Goal: Task Accomplishment & Management: Manage account settings

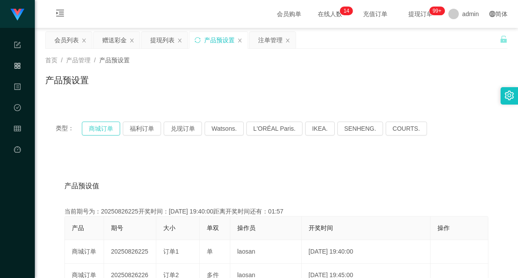
click at [96, 131] on button "商城订单" at bounding box center [101, 128] width 38 height 14
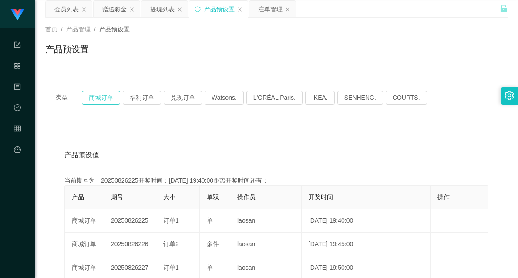
scroll to position [48, 0]
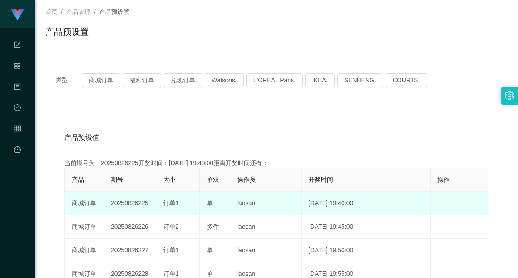
drag, startPoint x: 136, startPoint y: 202, endPoint x: 215, endPoint y: 194, distance: 79.2
click at [215, 194] on tr "商城订单 20250826225 订单1 单 laosan [DATE] 19:40:00 编 辑 限制投注" at bounding box center [277, 204] width 424 height 24
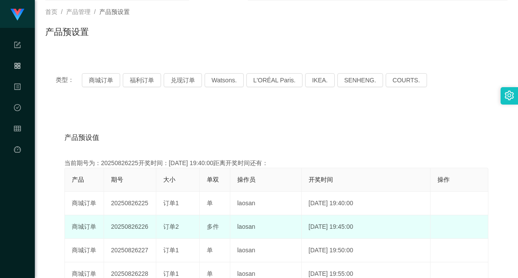
click at [189, 217] on td "订单2" at bounding box center [178, 227] width 44 height 24
click at [157, 231] on td "订单2" at bounding box center [178, 227] width 44 height 24
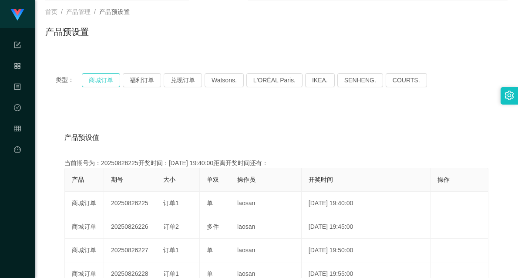
click at [101, 81] on button "商城订单" at bounding box center [101, 80] width 38 height 14
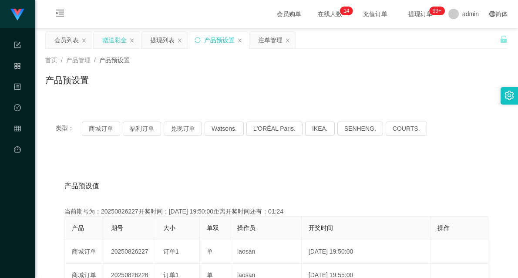
click at [111, 35] on div "赠送彩金" at bounding box center [114, 40] width 24 height 17
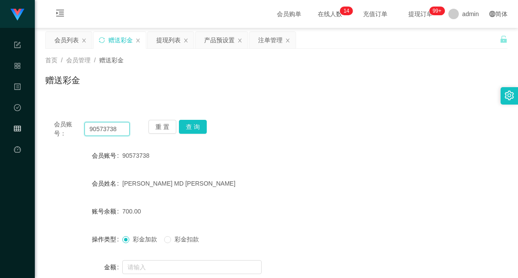
drag, startPoint x: 122, startPoint y: 127, endPoint x: 53, endPoint y: 127, distance: 69.2
click at [53, 127] on div "会员账号： 90573738 重 置 查 询" at bounding box center [276, 129] width 462 height 18
paste input "0177981336"
click at [197, 130] on button "查 询" at bounding box center [193, 127] width 28 height 14
click at [114, 130] on input "0177981336" at bounding box center [106, 129] width 45 height 14
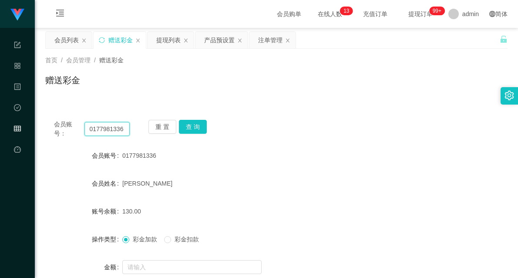
click at [114, 130] on input "0177981336" at bounding box center [106, 129] width 45 height 14
paste input "yunan198"
click at [197, 126] on button "查 询" at bounding box center [193, 127] width 28 height 14
click at [104, 125] on input "yunan1986" at bounding box center [106, 129] width 45 height 14
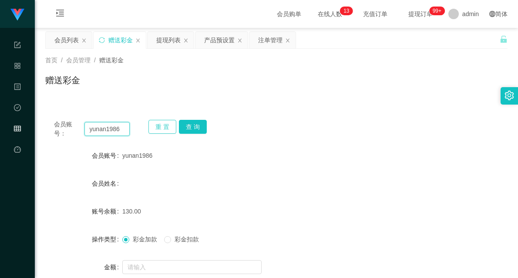
paste input "017798133"
click at [193, 122] on button "查 询" at bounding box center [193, 127] width 28 height 14
click at [108, 128] on input "0177981336" at bounding box center [106, 129] width 45 height 14
type input "Ericsum2009"
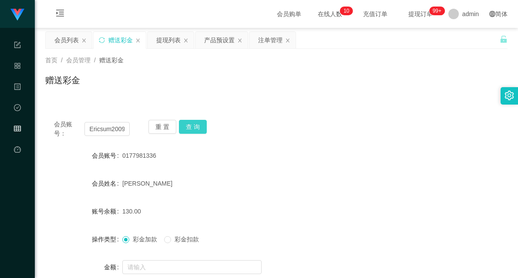
click at [194, 124] on button "查 询" at bounding box center [193, 127] width 28 height 14
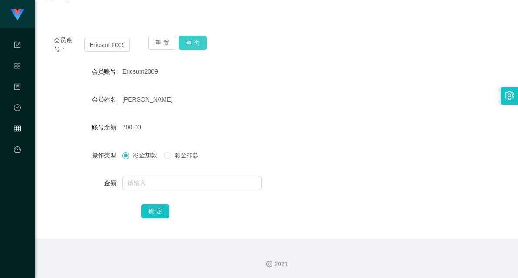
scroll to position [85, 0]
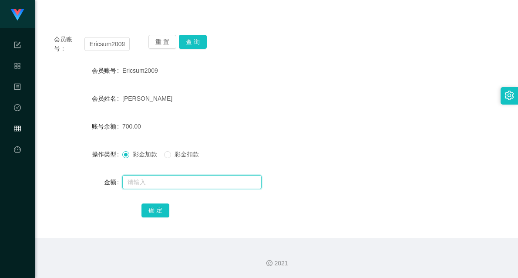
click at [160, 182] on input "text" at bounding box center [191, 182] width 139 height 14
type input "1500"
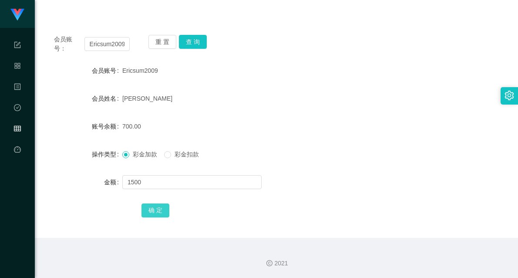
click at [161, 209] on button "确 定" at bounding box center [155, 210] width 28 height 14
click at [342, 111] on form "会员账号 Ericsum2009 会员姓名 [PERSON_NAME] 账号余额 2200.00 操作类型 彩金加款 彩金扣款 金额 确 定" at bounding box center [276, 140] width 462 height 157
click at [98, 49] on input "Ericsum2009" at bounding box center [106, 44] width 45 height 14
click at [115, 41] on input "Ericsum2009" at bounding box center [106, 44] width 45 height 14
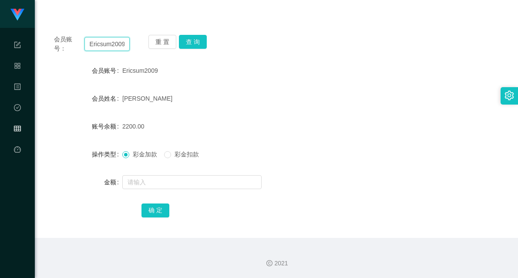
click at [115, 41] on input "Ericsum2009" at bounding box center [106, 44] width 45 height 14
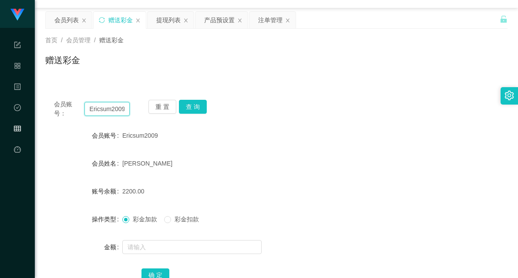
scroll to position [0, 0]
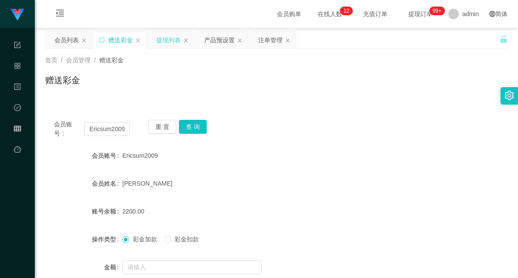
click at [171, 40] on div "提现列表" at bounding box center [168, 40] width 24 height 17
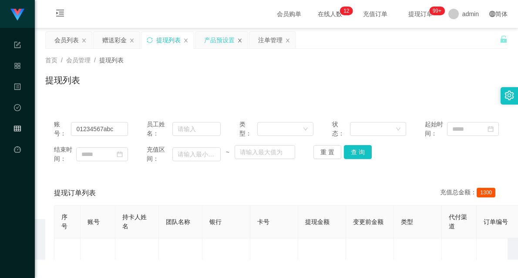
click at [237, 39] on icon "图标: close" at bounding box center [239, 40] width 5 height 5
click at [60, 13] on icon "图标: menu-unfold" at bounding box center [60, 13] width 9 height 9
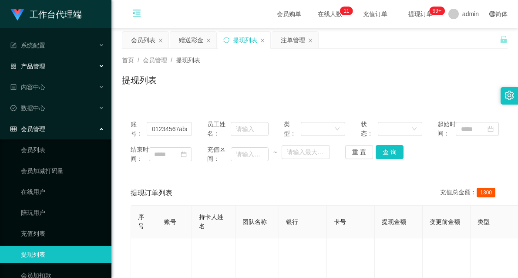
click at [61, 64] on div "产品管理" at bounding box center [55, 65] width 111 height 17
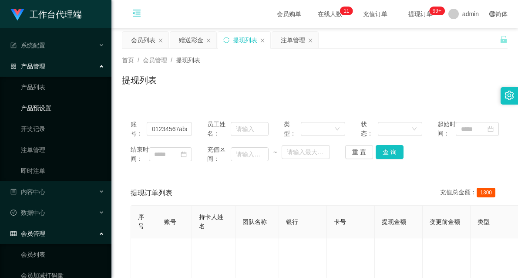
click at [43, 106] on link "产品预设置" at bounding box center [63, 107] width 84 height 17
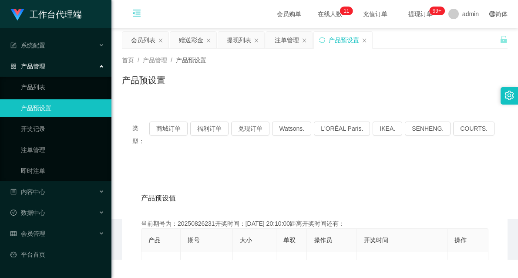
click at [141, 11] on icon "图标: menu-fold" at bounding box center [136, 13] width 9 height 9
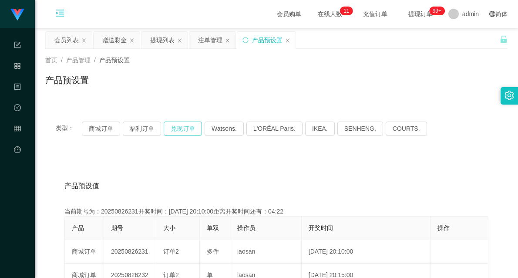
click at [182, 125] on button "兑现订单" at bounding box center [183, 128] width 38 height 14
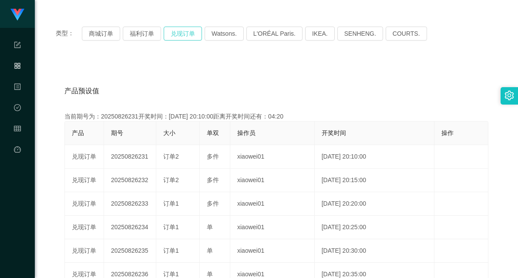
scroll to position [97, 0]
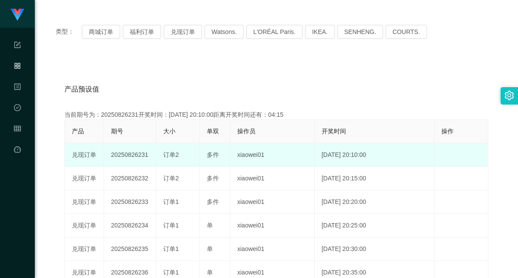
drag, startPoint x: 162, startPoint y: 154, endPoint x: 221, endPoint y: 150, distance: 59.8
click at [220, 151] on tr "兑现订单 20250826231 订单2 多件 xiaowei01 [DATE] 20:10:00 编 辑 限制投注" at bounding box center [277, 155] width 424 height 24
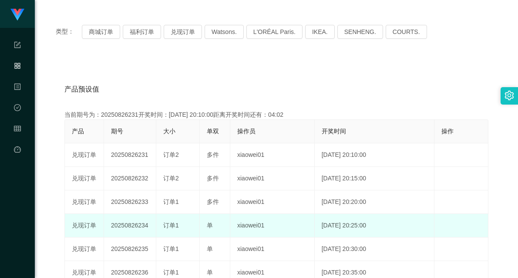
drag, startPoint x: 165, startPoint y: 223, endPoint x: 218, endPoint y: 222, distance: 53.6
click at [218, 222] on tr "兑现订单 20250826234 订单1 单 xiaowei01 [DATE] 20:25:00 编 辑 限制投注" at bounding box center [277, 226] width 424 height 24
click at [212, 226] on span "单" at bounding box center [210, 225] width 6 height 7
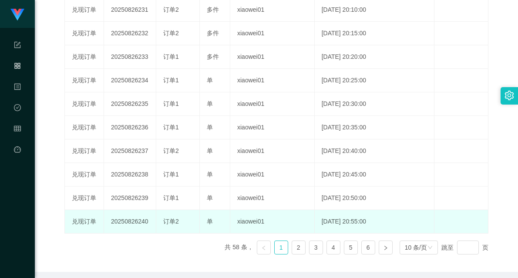
scroll to position [145, 0]
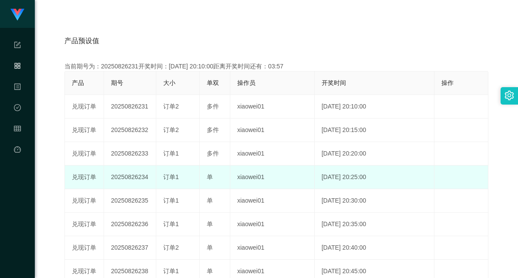
drag, startPoint x: 165, startPoint y: 176, endPoint x: 211, endPoint y: 175, distance: 46.1
click at [211, 175] on tr "兑现订单 20250826234 订单1 单 xiaowei01 [DATE] 20:25:00 编 辑 限制投注" at bounding box center [277, 177] width 424 height 24
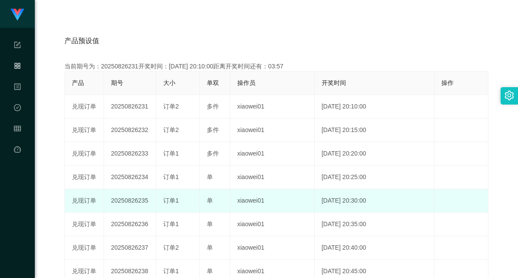
click at [202, 191] on td "单" at bounding box center [215, 201] width 30 height 24
drag, startPoint x: 160, startPoint y: 200, endPoint x: 188, endPoint y: 202, distance: 27.5
click at [187, 201] on td "订单1" at bounding box center [178, 201] width 44 height 24
click at [178, 210] on td "订单1" at bounding box center [178, 201] width 44 height 24
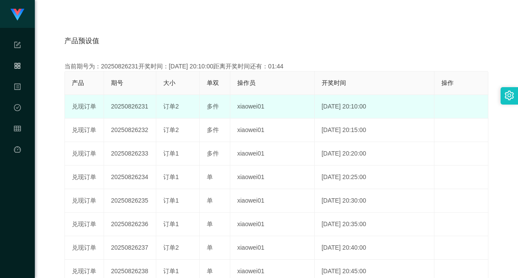
scroll to position [0, 0]
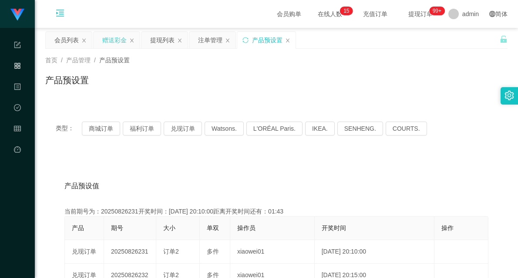
click at [113, 38] on div "赠送彩金" at bounding box center [114, 40] width 24 height 17
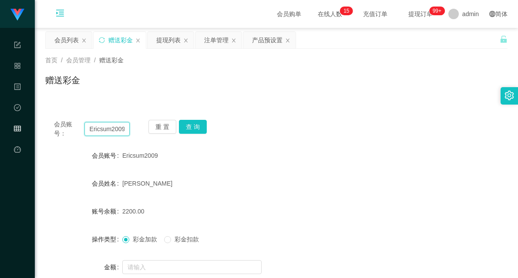
click at [109, 130] on input "Ericsum2009" at bounding box center [106, 129] width 45 height 14
click at [110, 130] on input "Ericsum2009" at bounding box center [106, 129] width 45 height 14
click at [194, 126] on button "查 询" at bounding box center [193, 127] width 28 height 14
click at [214, 40] on div "注单管理" at bounding box center [216, 40] width 24 height 17
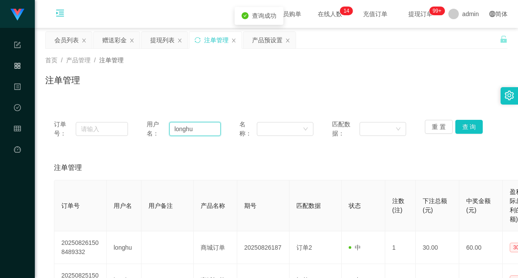
drag, startPoint x: 200, startPoint y: 129, endPoint x: 172, endPoint y: 130, distance: 28.7
click at [172, 130] on input "longhu" at bounding box center [195, 129] width 52 height 14
click at [240, 90] on div "注单管理" at bounding box center [276, 84] width 462 height 20
drag, startPoint x: 202, startPoint y: 130, endPoint x: 147, endPoint y: 128, distance: 54.9
click at [140, 128] on div "订单号： 用户名： longhu 名称： 匹配数据： 重 置 查 询" at bounding box center [276, 129] width 445 height 18
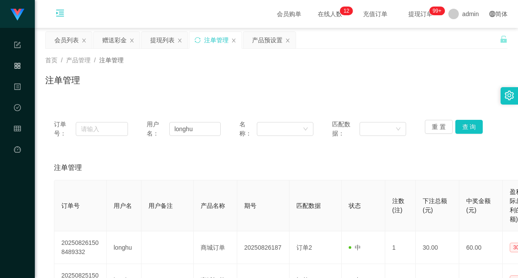
click at [207, 156] on div "注单管理" at bounding box center [276, 167] width 445 height 24
drag, startPoint x: 199, startPoint y: 131, endPoint x: 156, endPoint y: 126, distance: 43.8
click at [156, 126] on div "用户名： longhu" at bounding box center [184, 129] width 74 height 18
paste input "Ericsum2009"
type input "Ericsum2009"
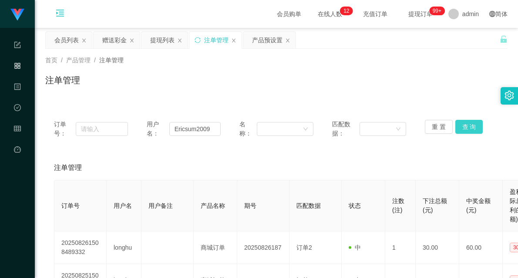
click at [462, 127] on button "查 询" at bounding box center [469, 127] width 28 height 14
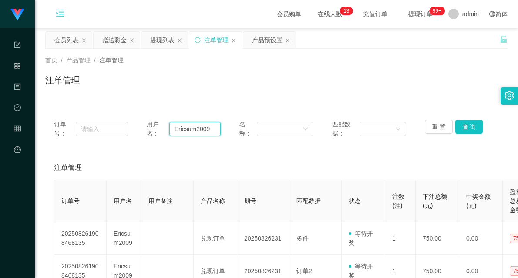
click at [195, 123] on input "Ericsum2009" at bounding box center [195, 129] width 52 height 14
click at [195, 124] on input "Ericsum2009" at bounding box center [195, 129] width 52 height 14
click at [190, 131] on input "Ericsum2009" at bounding box center [195, 129] width 52 height 14
click at [469, 124] on button "查 询" at bounding box center [469, 127] width 28 height 14
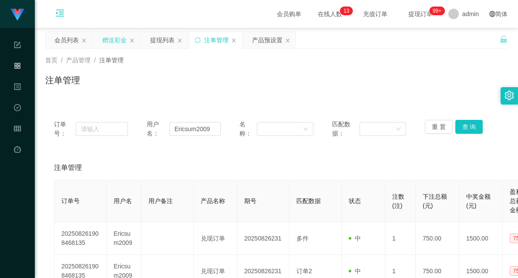
click at [114, 37] on div "赠送彩金" at bounding box center [114, 40] width 24 height 17
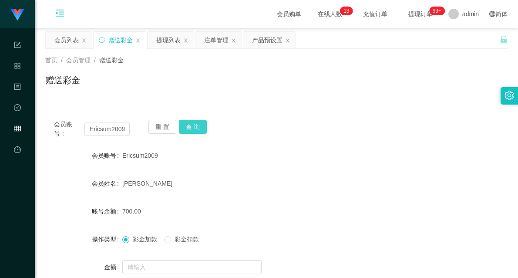
click at [192, 124] on button "查 询" at bounding box center [193, 127] width 28 height 14
click at [182, 238] on span "彩金扣款" at bounding box center [186, 239] width 31 height 7
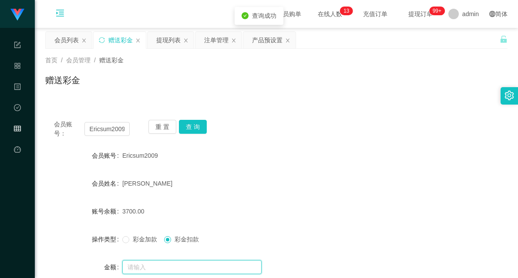
click at [162, 270] on input "text" at bounding box center [191, 267] width 139 height 14
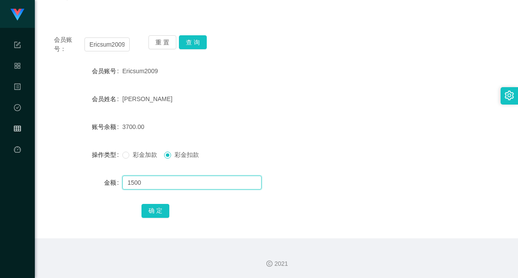
scroll to position [85, 0]
type input "1500"
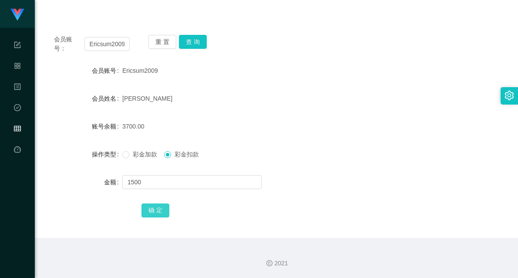
click at [159, 206] on button "确 定" at bounding box center [155, 210] width 28 height 14
click at [380, 141] on form "会员账号 Ericsum2009 会员姓名 [PERSON_NAME] 账号余额 2200.00 操作类型 彩金加款 彩金扣款 金额 确 定" at bounding box center [276, 140] width 462 height 157
click at [107, 46] on input "Ericsum2009" at bounding box center [106, 44] width 45 height 14
click at [110, 42] on input "Ericsum2009" at bounding box center [106, 44] width 45 height 14
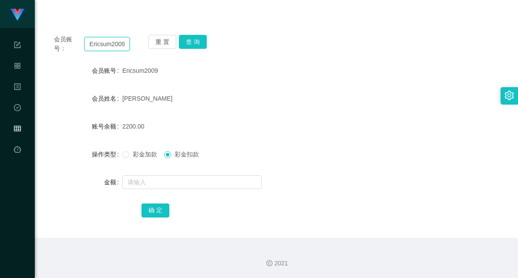
click at [110, 42] on input "Ericsum2009" at bounding box center [106, 44] width 45 height 14
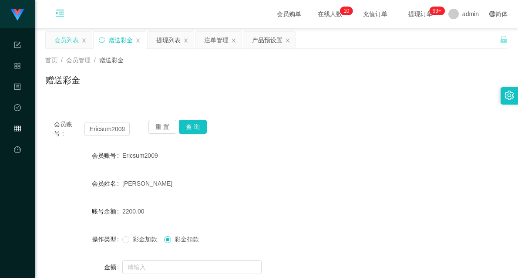
click at [64, 38] on div "会员列表" at bounding box center [66, 40] width 24 height 17
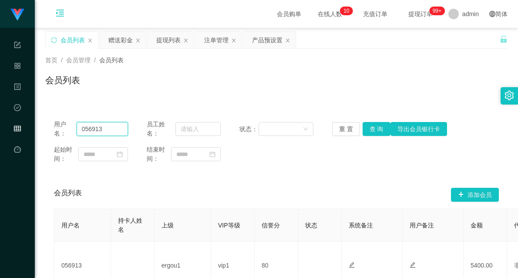
drag, startPoint x: 115, startPoint y: 129, endPoint x: 33, endPoint y: 127, distance: 81.9
click at [33, 127] on section "工作台代理端 系统配置 产品管理 内容中心 数据中心 会员管理 平台首页 保存配置 重置配置 整体风格设置 主题色 导航设置 内容区域宽度 定宽 固定Head…" at bounding box center [259, 178] width 518 height 357
paste input "Ericsum2009"
type input "Ericsum2009"
click at [376, 127] on button "查 询" at bounding box center [377, 129] width 28 height 14
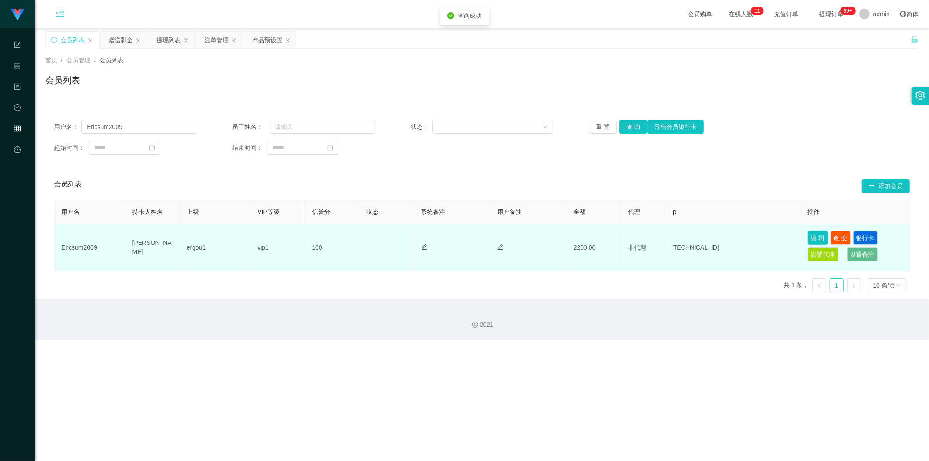
click at [518, 232] on button "编 辑" at bounding box center [818, 238] width 20 height 14
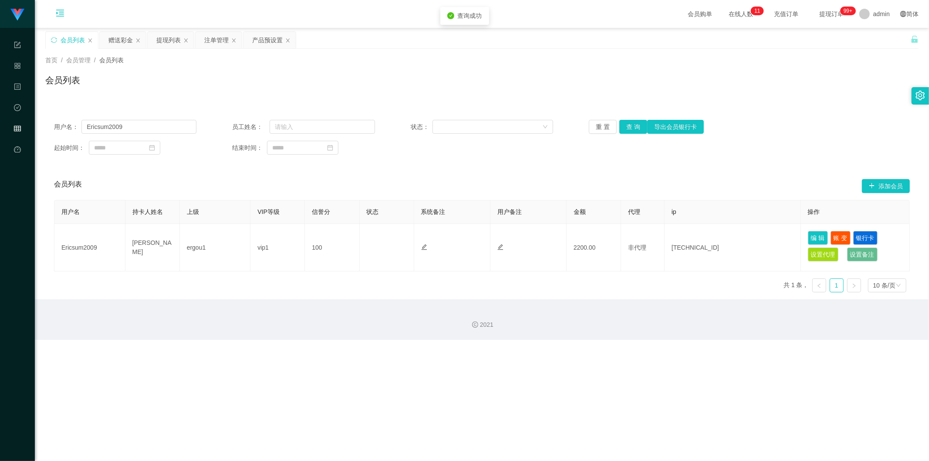
type input "Ericsum2009"
type input "[PERSON_NAME]"
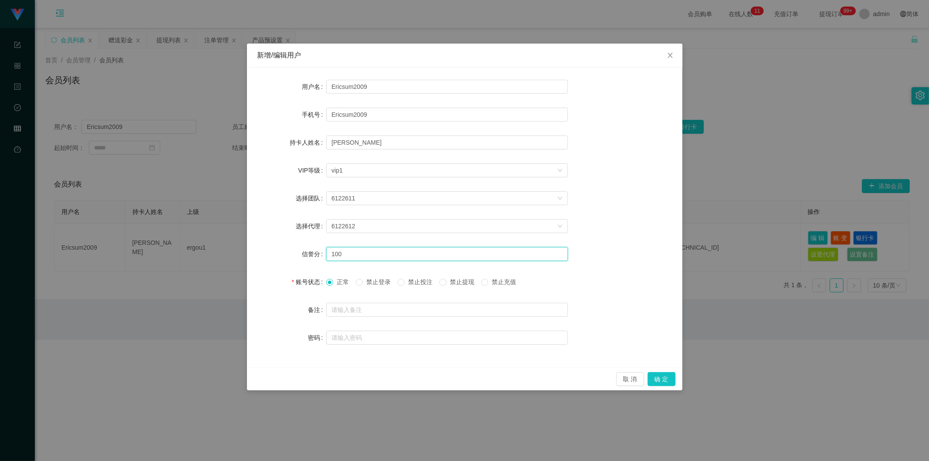
drag, startPoint x: 349, startPoint y: 251, endPoint x: 290, endPoint y: 256, distance: 58.5
click at [290, 256] on div "信誉分 100" at bounding box center [464, 253] width 414 height 17
type input "80"
click at [518, 277] on button "确 定" at bounding box center [661, 379] width 28 height 14
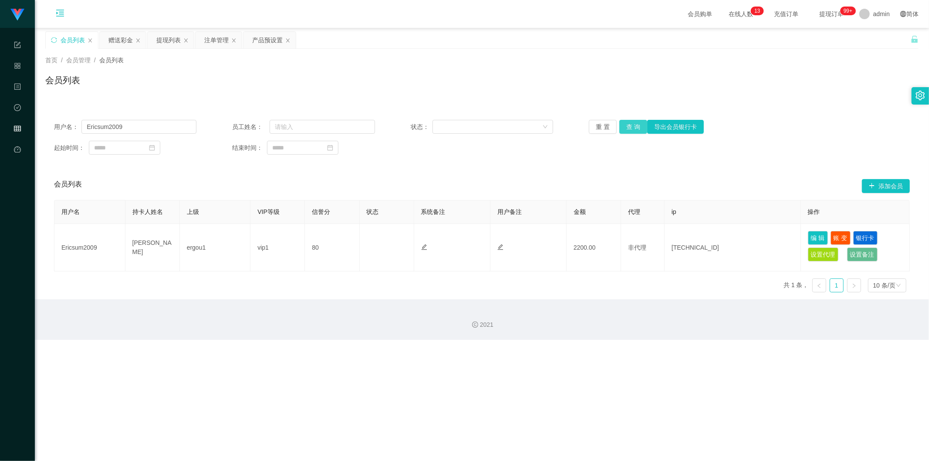
click at [518, 124] on button "查 询" at bounding box center [633, 127] width 28 height 14
click at [129, 41] on div "赠送彩金" at bounding box center [120, 40] width 24 height 17
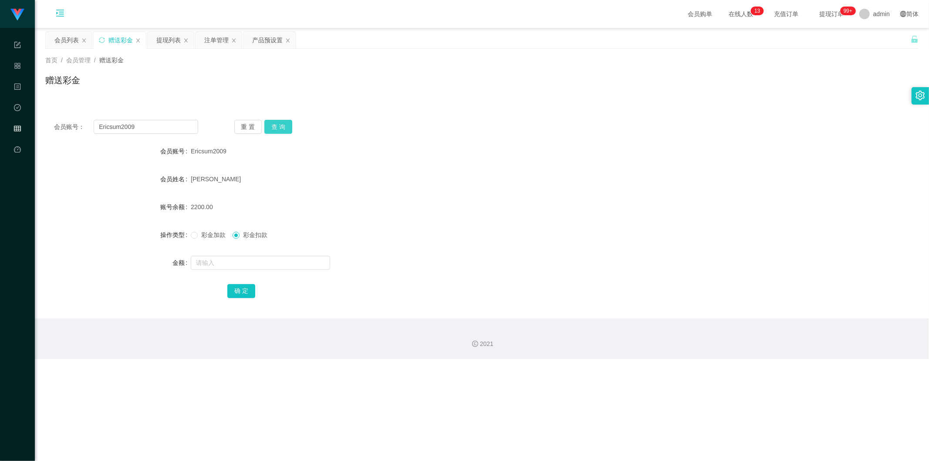
click at [276, 124] on button "查 询" at bounding box center [278, 127] width 28 height 14
drag, startPoint x: 220, startPoint y: 37, endPoint x: 170, endPoint y: 102, distance: 82.2
click at [180, 90] on div "关闭左侧 关闭右侧 关闭其它 刷新页面 会员列表 赠送彩金 提现列表 注单管理 产品预设置 首页 / 会员管理 / 赠送彩金 / 赠送彩金 会员账号： Eri…" at bounding box center [481, 174] width 873 height 287
drag, startPoint x: 147, startPoint y: 125, endPoint x: 95, endPoint y: 124, distance: 51.8
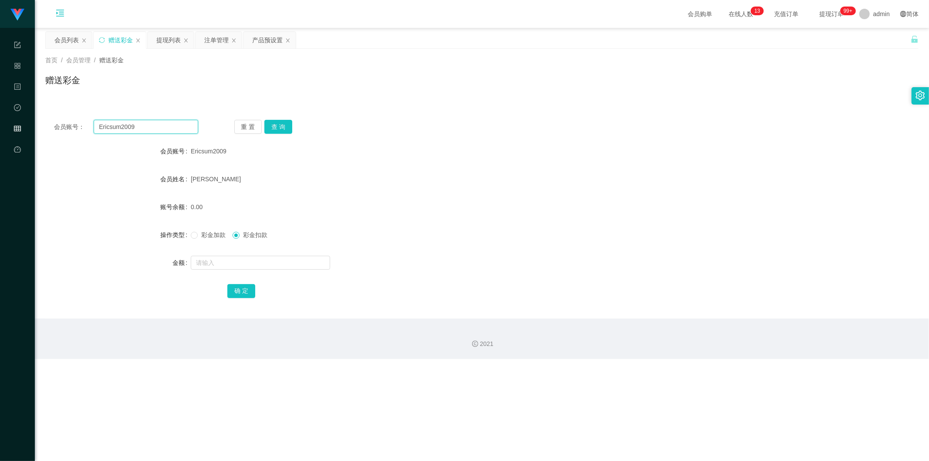
click at [96, 126] on input "Ericsum2009" at bounding box center [146, 127] width 104 height 14
click at [218, 37] on div "注单管理" at bounding box center [216, 40] width 24 height 17
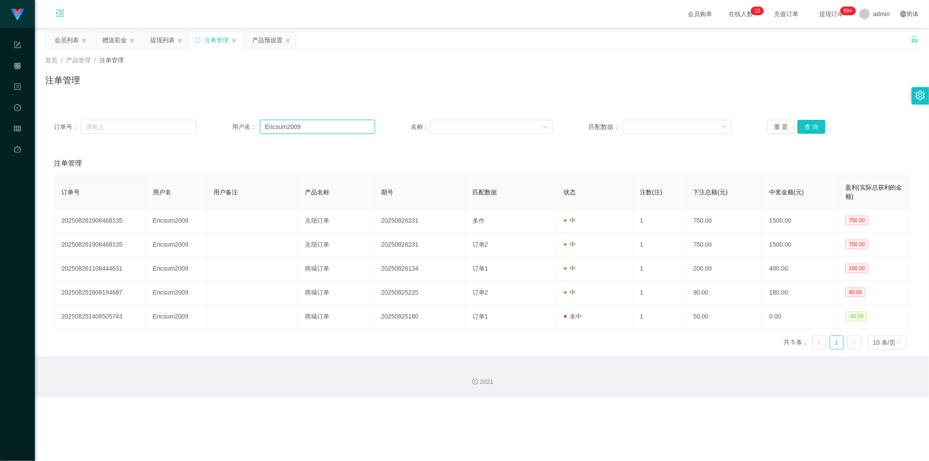
drag, startPoint x: 313, startPoint y: 122, endPoint x: 244, endPoint y: 123, distance: 68.4
click at [244, 123] on div "用户名： Ericsum2009" at bounding box center [303, 127] width 142 height 14
click at [518, 122] on button "查 询" at bounding box center [811, 127] width 28 height 14
click at [518, 123] on button "查 询" at bounding box center [811, 127] width 28 height 14
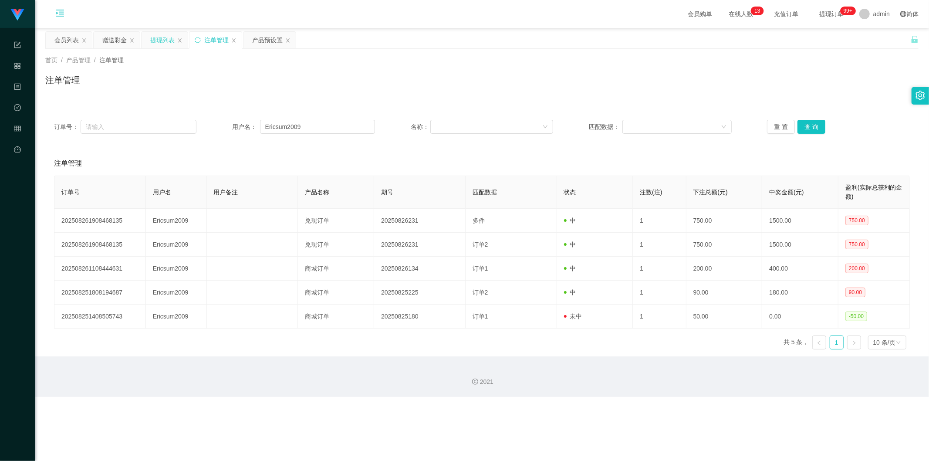
click at [152, 42] on div "提现列表" at bounding box center [162, 40] width 24 height 17
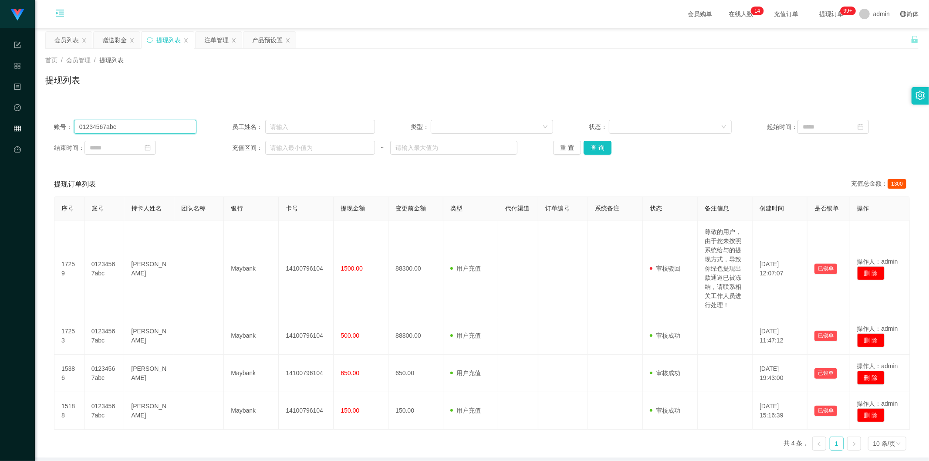
drag, startPoint x: 101, startPoint y: 128, endPoint x: 0, endPoint y: 128, distance: 101.4
click at [0, 128] on section "工作台代理端 系统配置 产品管理 内容中心 数据中心 会员管理 平台首页 保存配置 重置配置 整体风格设置 主题色 导航设置 内容区域宽度 定宽 固定Head…" at bounding box center [464, 249] width 929 height 498
paste input "Ericsum2009"
type input "Ericsum2009"
click at [518, 147] on button "查 询" at bounding box center [597, 148] width 28 height 14
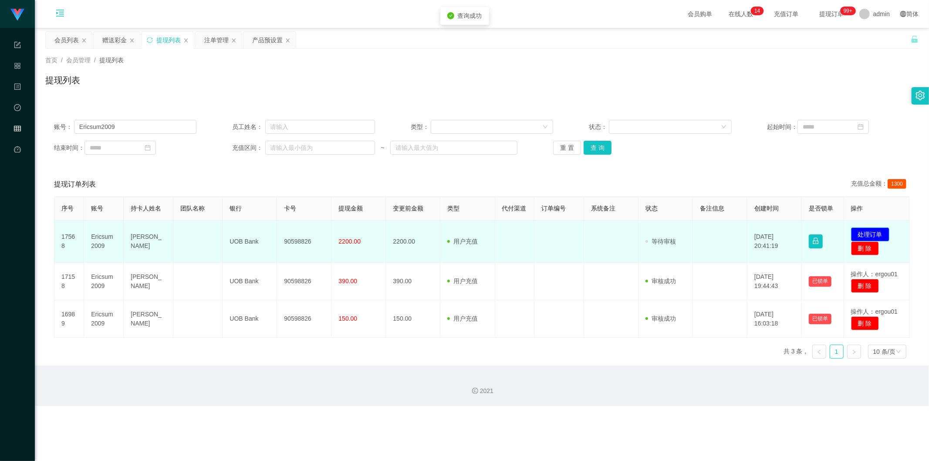
click at [518, 232] on button "处理订单" at bounding box center [870, 234] width 38 height 14
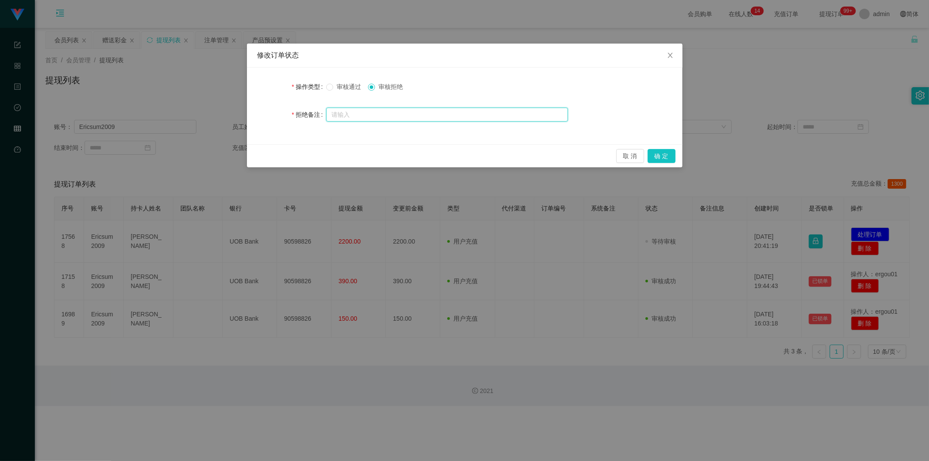
click at [386, 118] on input "text" at bounding box center [447, 115] width 242 height 14
type input "x"
click at [392, 114] on input "尊敬的用户，系统检查到您的数据异常，请先完成修复方可出款！" at bounding box center [447, 115] width 242 height 14
drag, startPoint x: 442, startPoint y: 115, endPoint x: 523, endPoint y: 115, distance: 81.0
click at [518, 115] on input "尊敬的用户，系统检测到您的数据异常，请先完成修复方可出款！" at bounding box center [447, 115] width 242 height 14
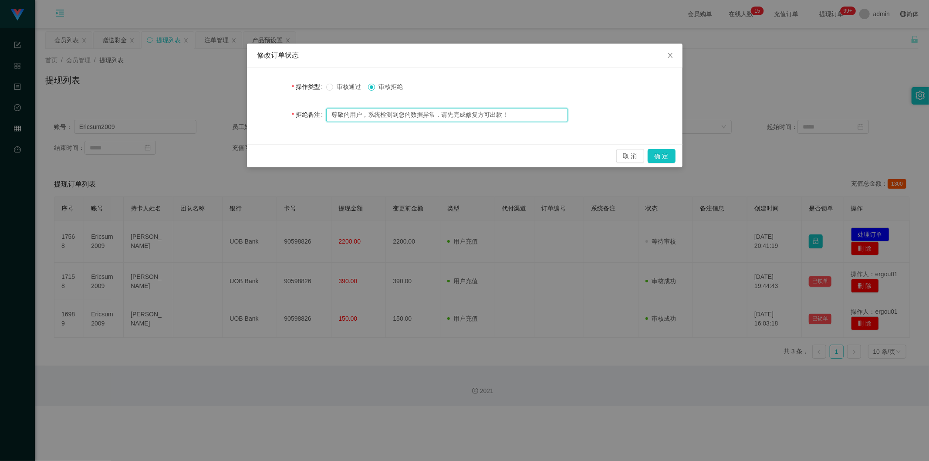
click at [518, 115] on input "尊敬的用户，系统检测到您的数据异常，请先完成修复方可出款！" at bounding box center [447, 115] width 242 height 14
type input "尊敬的用户，系统检测到您的数据异常，请先完成修复方可出款！"
drag, startPoint x: 657, startPoint y: 155, endPoint x: 522, endPoint y: 137, distance: 136.3
click at [518, 137] on div "修改订单状态 操作类型 审核通过 审核拒绝 拒绝备注 尊敬的用户，系统检测到您的数据异常，请先完成修复方可出款！ 取 消 确 定" at bounding box center [464, 106] width 435 height 124
click at [501, 115] on input "尊敬的用户，系统检测到您的数据异常，请先完成修复方可出款！" at bounding box center [447, 115] width 242 height 14
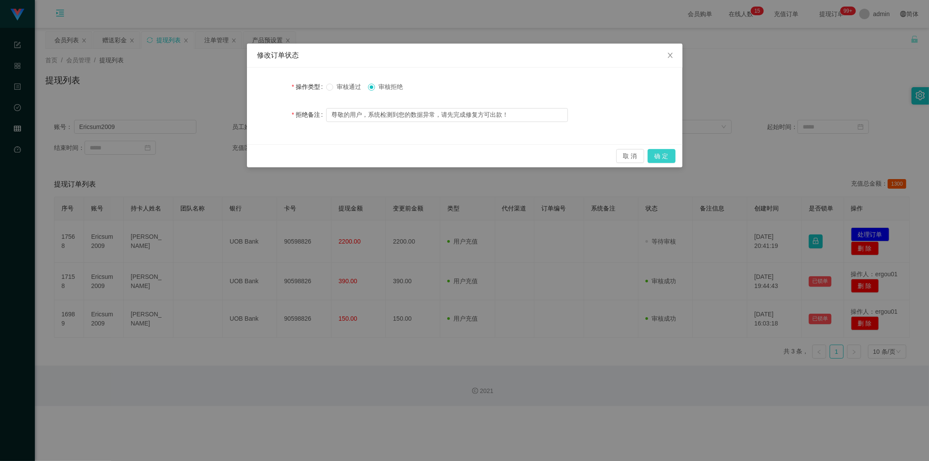
click at [518, 155] on button "确 定" at bounding box center [661, 156] width 28 height 14
